Goal: Check status: Check status

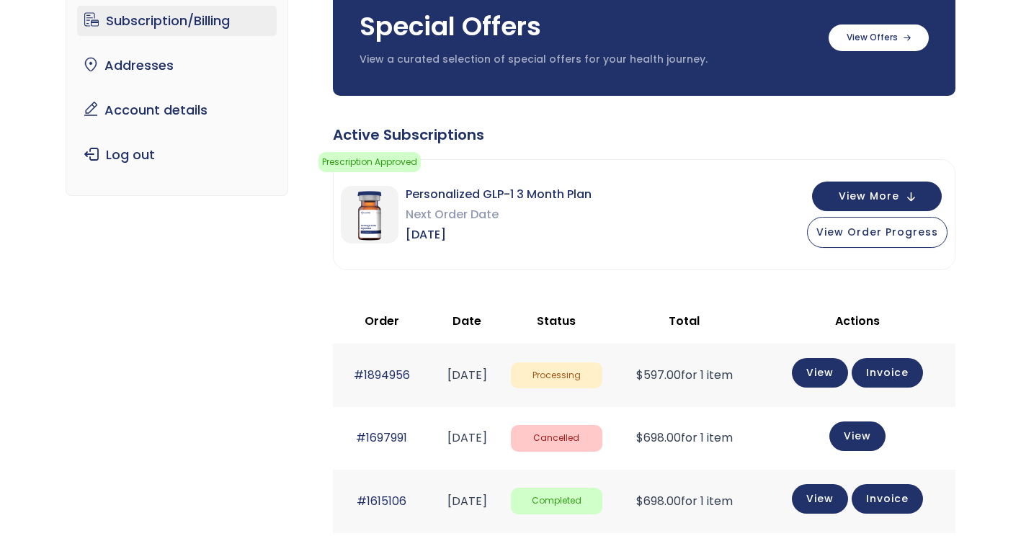
scroll to position [144, 0]
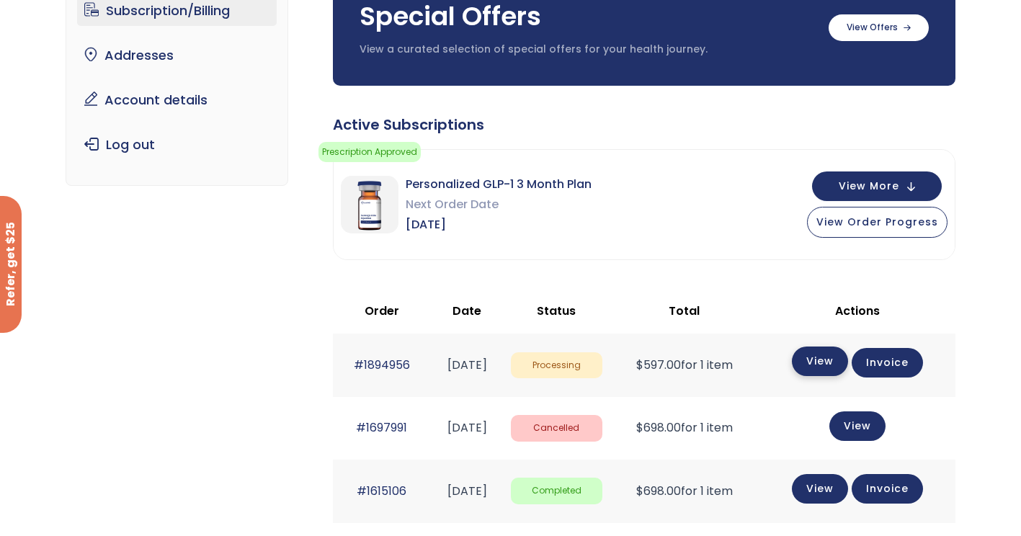
click at [830, 365] on link "View" at bounding box center [820, 362] width 56 height 30
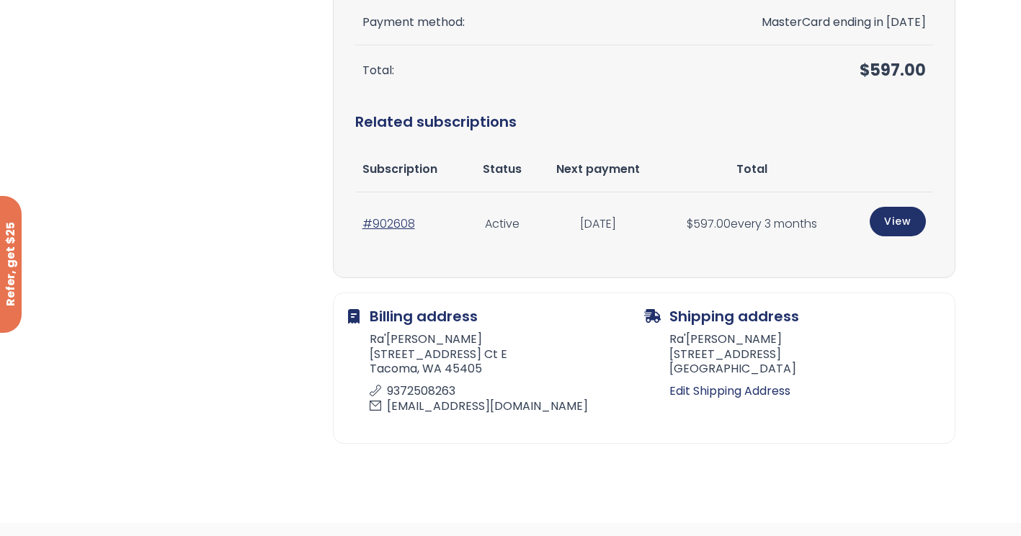
scroll to position [433, 0]
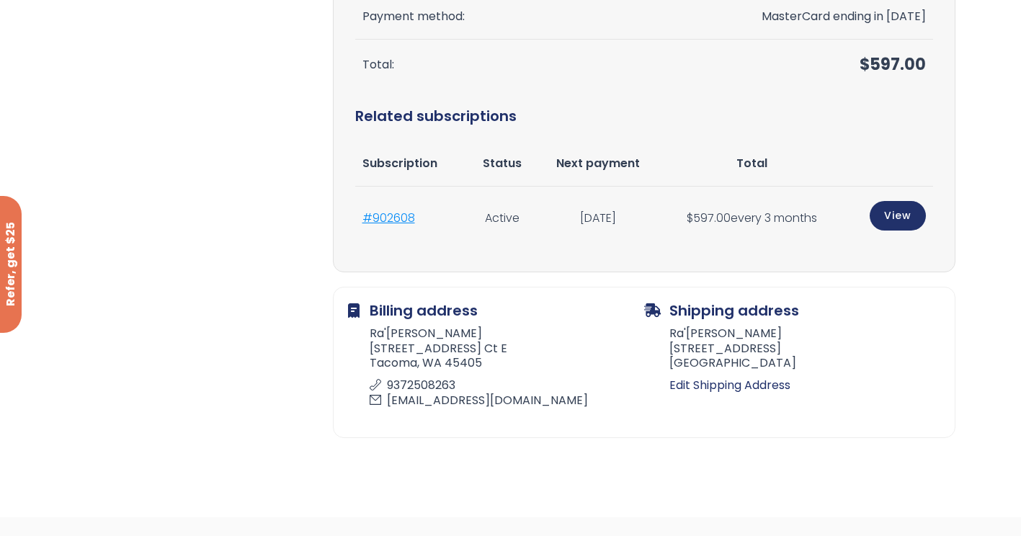
click at [404, 214] on link "#902608" at bounding box center [389, 218] width 53 height 17
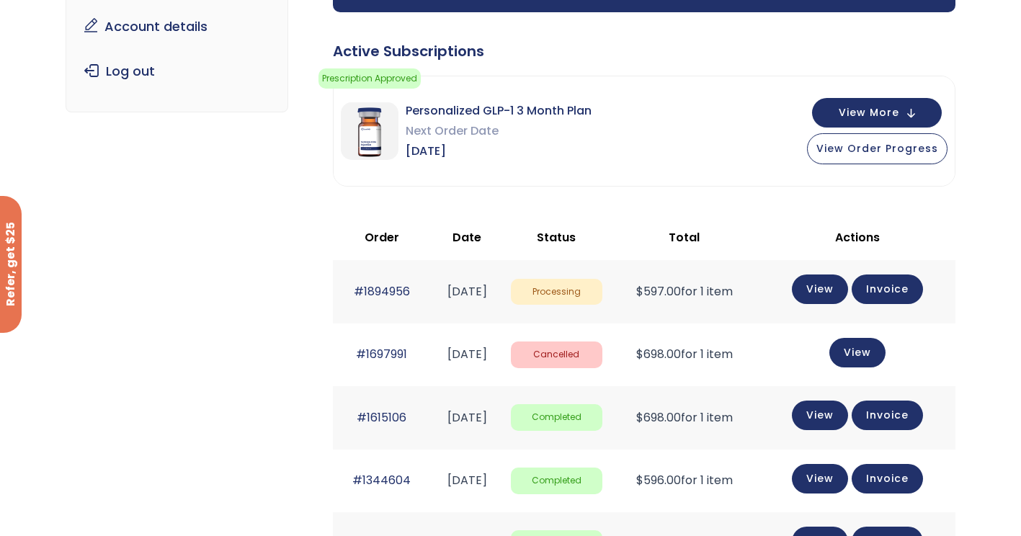
scroll to position [216, 0]
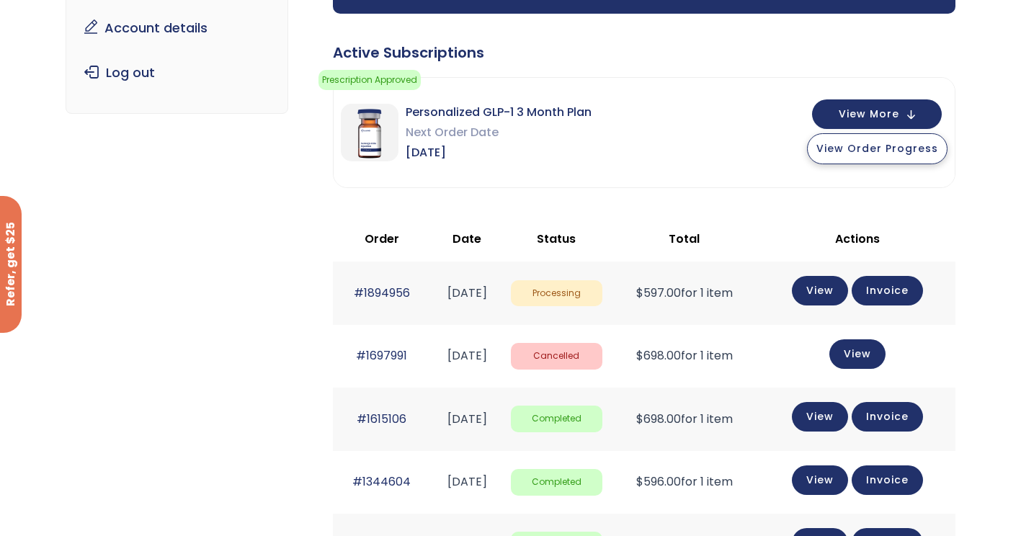
click at [872, 156] on button "View Order Progress" at bounding box center [877, 148] width 141 height 31
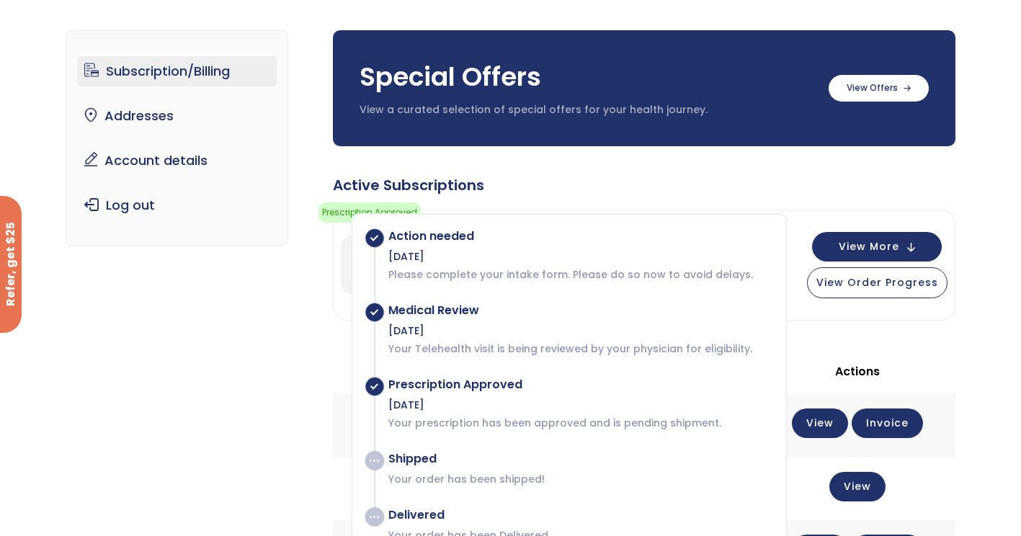
scroll to position [72, 0]
